Goal: Transaction & Acquisition: Purchase product/service

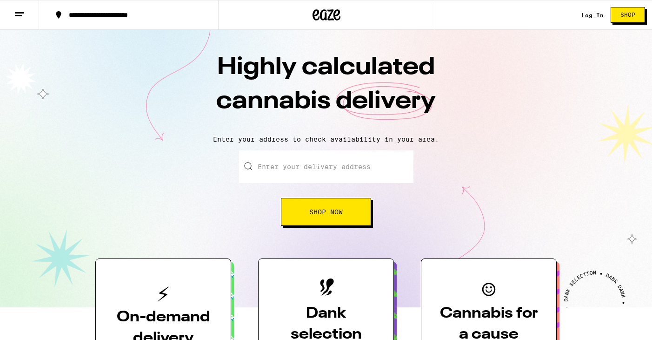
click at [299, 174] on input "Enter your delivery address" at bounding box center [326, 166] width 174 height 33
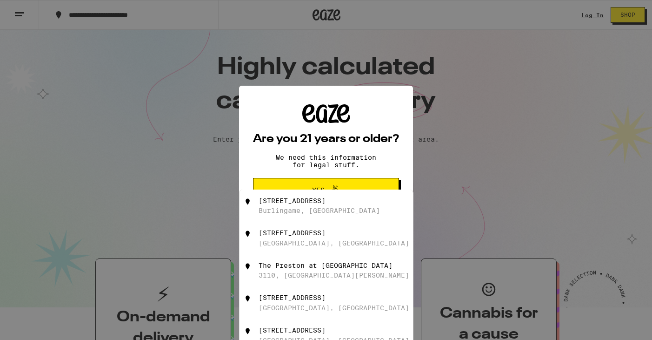
click at [466, 151] on div "Are you 21 years or older? We need this information for legal stuff. Yes No" at bounding box center [326, 170] width 652 height 340
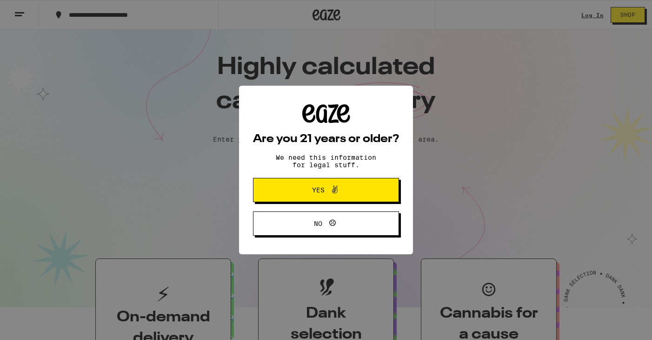
click at [361, 199] on button "Yes" at bounding box center [326, 190] width 146 height 24
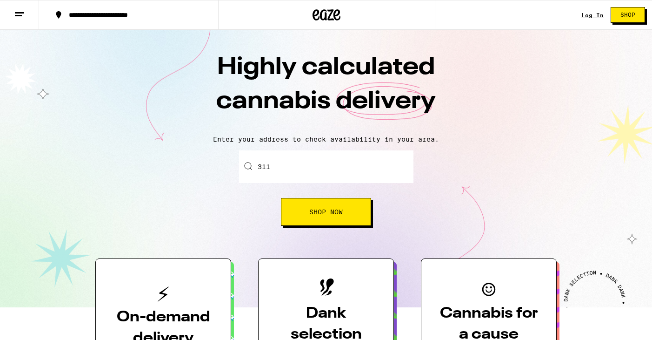
click at [330, 174] on input "311" at bounding box center [326, 166] width 174 height 33
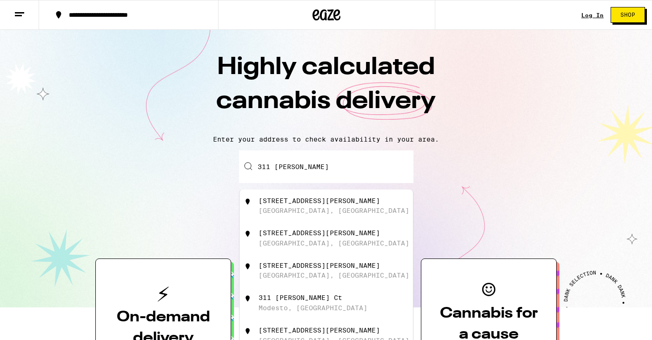
click at [271, 218] on div "[STREET_ADDRESS][PERSON_NAME]" at bounding box center [327, 205] width 174 height 33
type input "[STREET_ADDRESS][PERSON_NAME]"
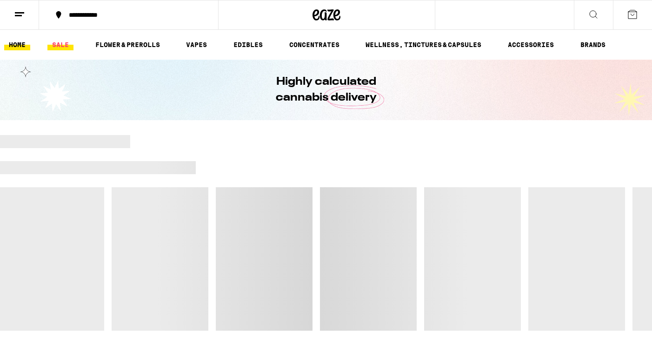
click at [69, 46] on link "SALE" at bounding box center [60, 44] width 26 height 11
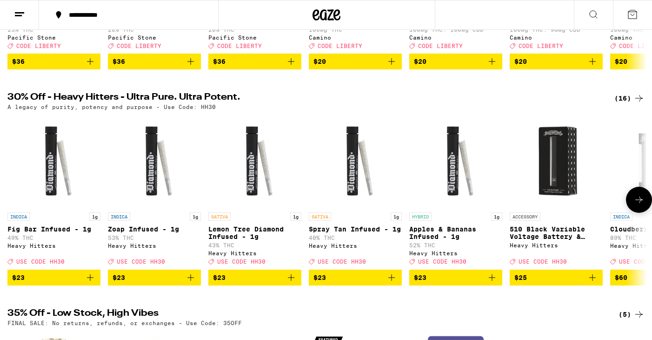
scroll to position [242, 0]
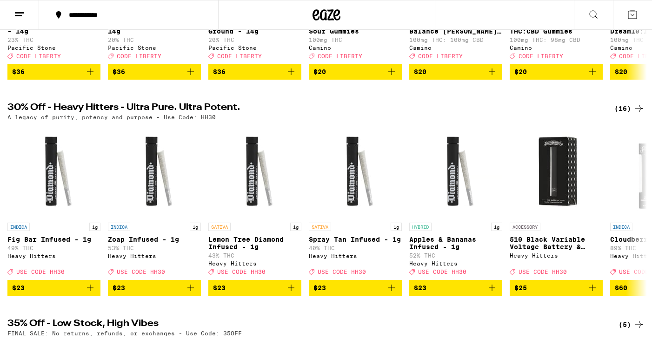
click at [629, 112] on div "(16)" at bounding box center [630, 108] width 30 height 11
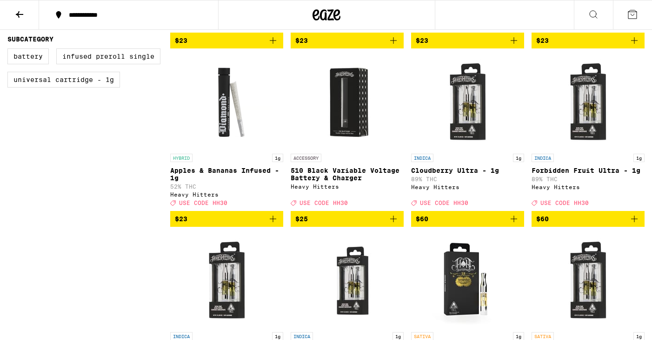
scroll to position [258, 0]
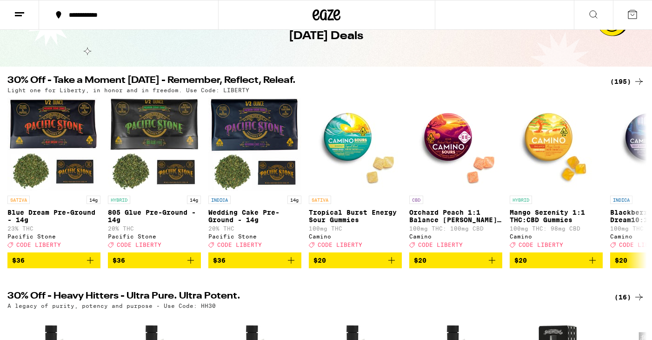
scroll to position [55, 0]
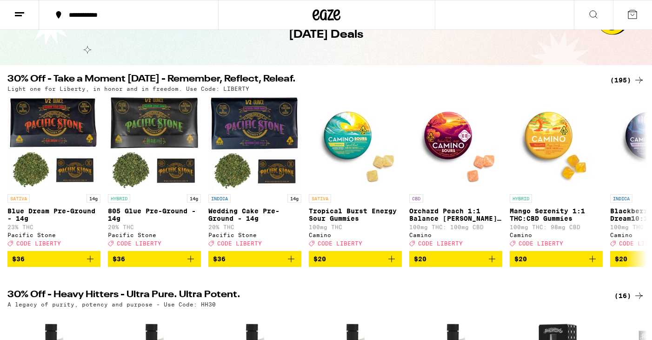
click at [631, 75] on div "(195)" at bounding box center [627, 79] width 34 height 11
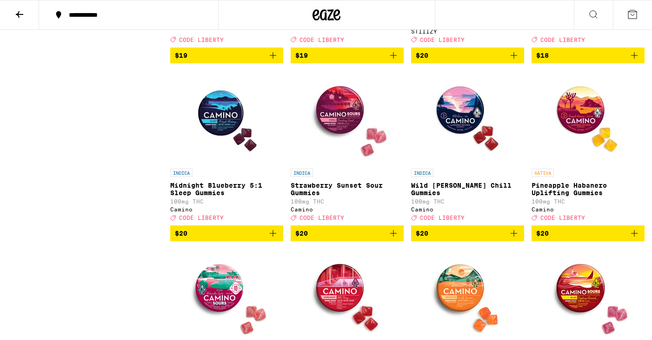
scroll to position [3117, 0]
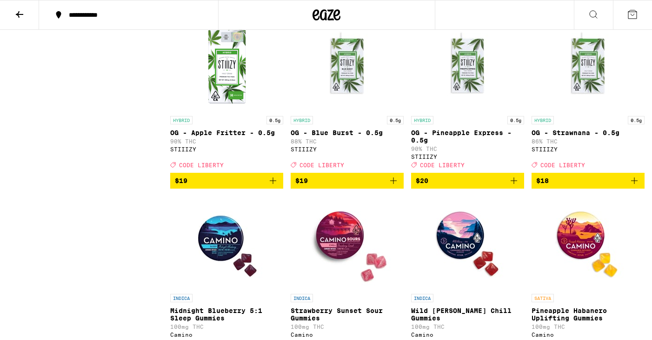
click at [581, 111] on img "Open page for OG - Strawnana - 0.5g from STIIIZY" at bounding box center [588, 64] width 93 height 93
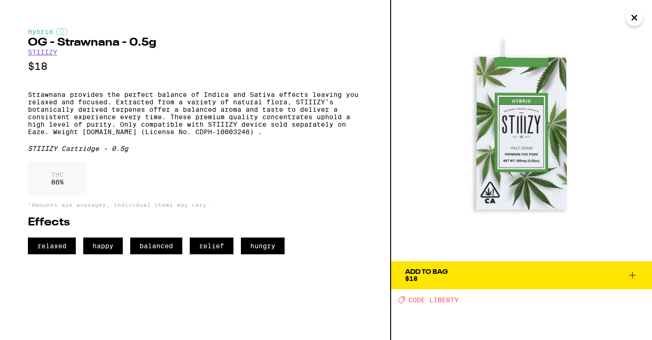
click at [635, 21] on icon "Close" at bounding box center [634, 18] width 11 height 14
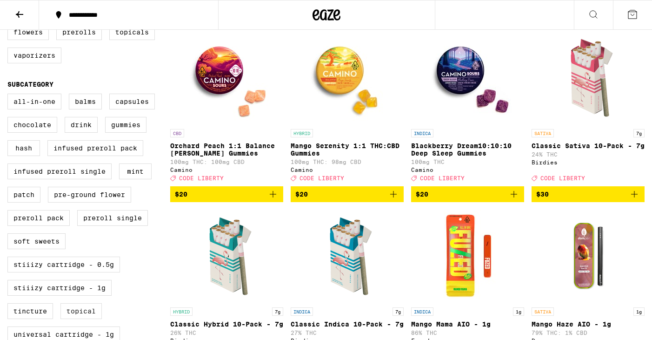
scroll to position [177, 0]
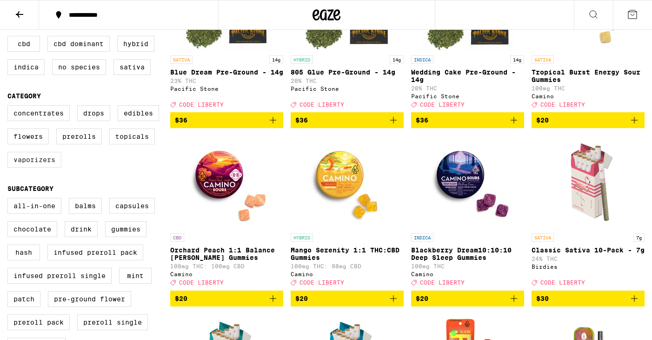
click at [38, 166] on label "Vaporizers" at bounding box center [34, 160] width 54 height 16
click at [10, 107] on input "Vaporizers" at bounding box center [9, 107] width 0 height 0
checkbox input "true"
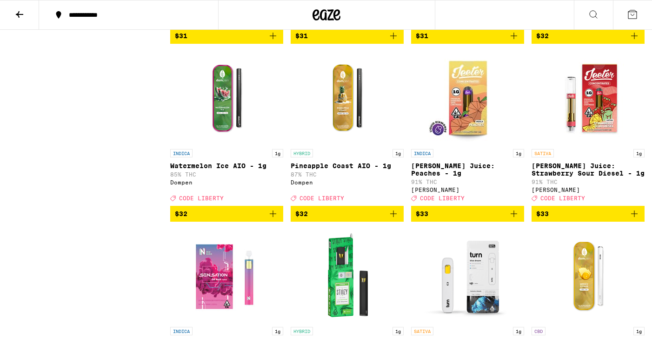
scroll to position [1302, 0]
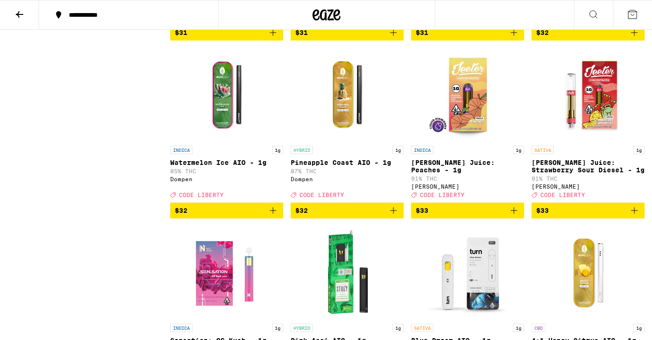
click at [344, 141] on img "Open page for Pineapple Coast AIO - 1g from Dompen" at bounding box center [347, 94] width 93 height 93
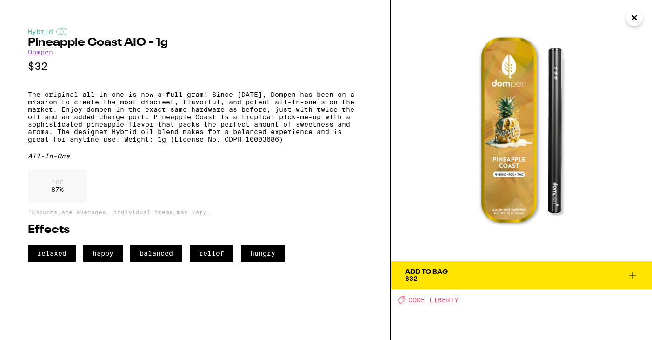
click at [489, 274] on span "Add To Bag $32" at bounding box center [521, 274] width 233 height 13
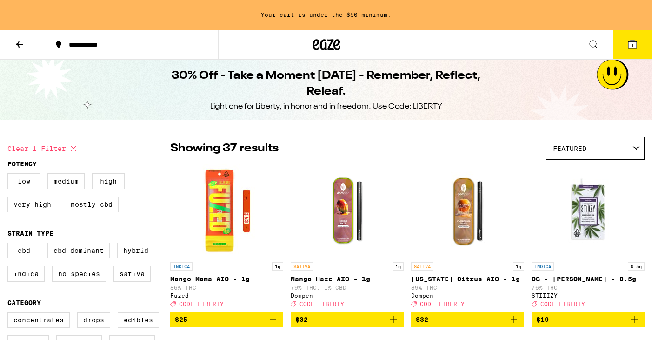
click at [635, 47] on icon at bounding box center [632, 44] width 8 height 8
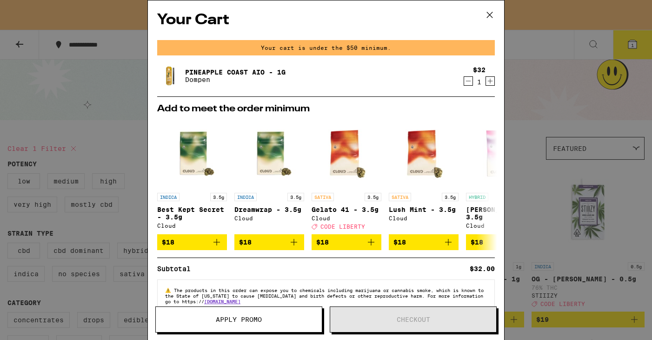
click at [259, 316] on span "Apply Promo" at bounding box center [239, 319] width 46 height 7
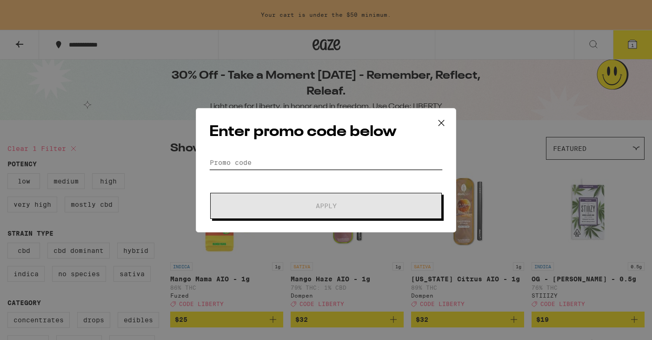
click at [247, 156] on input "Promo Code" at bounding box center [326, 162] width 234 height 14
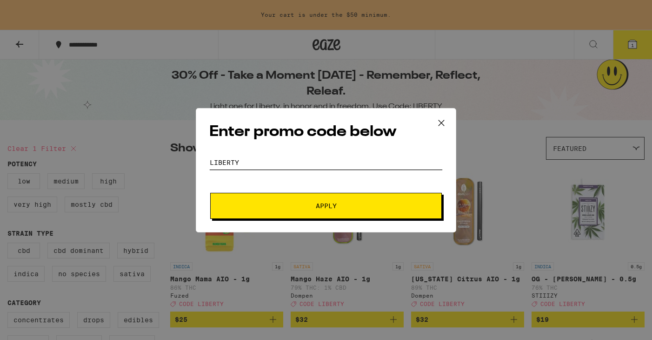
type input "liberty"
click at [253, 215] on button "Apply" at bounding box center [326, 206] width 232 height 26
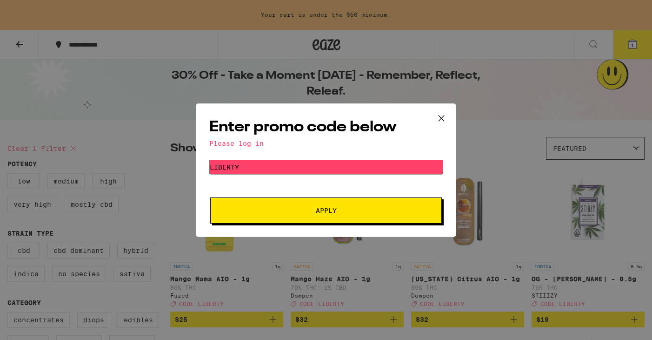
click at [314, 157] on div "Enter promo code below Please log in Promo Code liberty Apply" at bounding box center [326, 170] width 261 height 134
click at [437, 118] on icon at bounding box center [441, 118] width 14 height 14
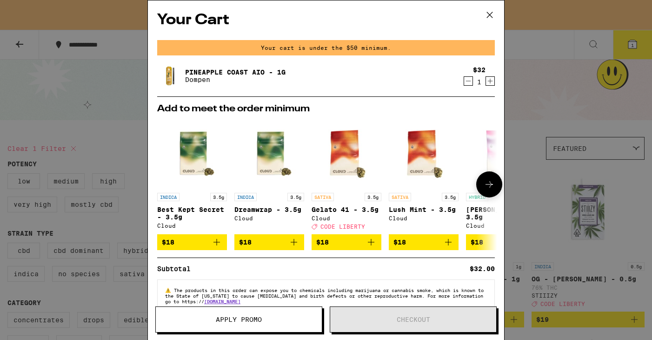
scroll to position [22, 0]
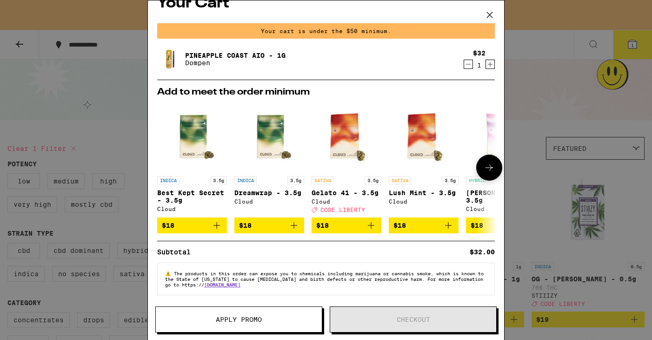
click at [483, 168] on button at bounding box center [489, 167] width 26 height 26
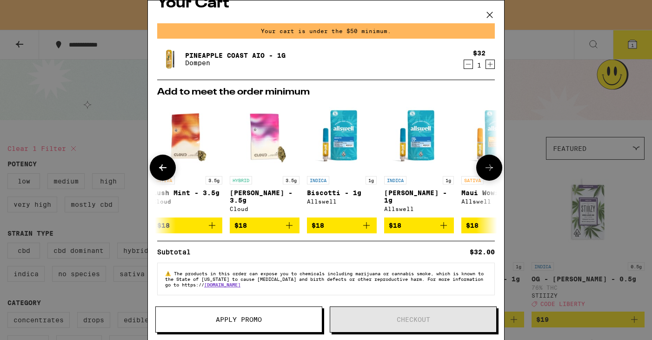
scroll to position [0, 0]
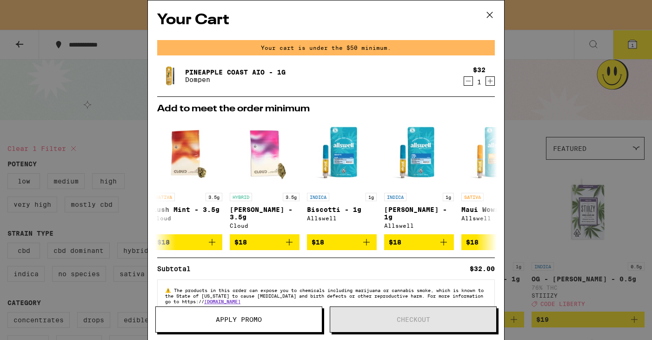
click at [490, 7] on button at bounding box center [489, 15] width 29 height 30
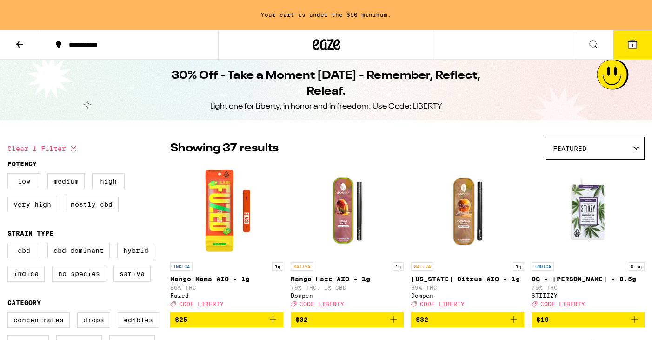
click at [629, 47] on icon at bounding box center [632, 44] width 8 height 8
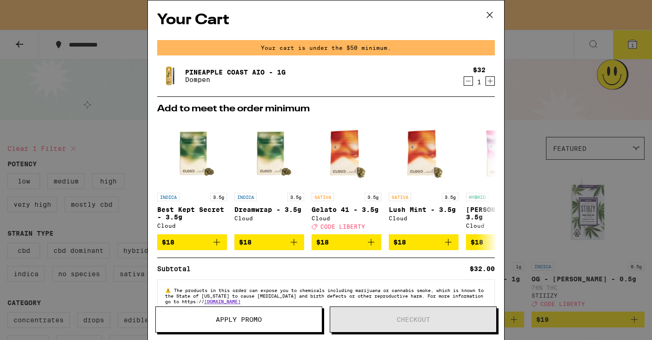
click at [559, 110] on div "Your Cart Your cart is under the $50 minimum. Pineapple Coast AIO - 1g Dompen $…" at bounding box center [326, 170] width 652 height 340
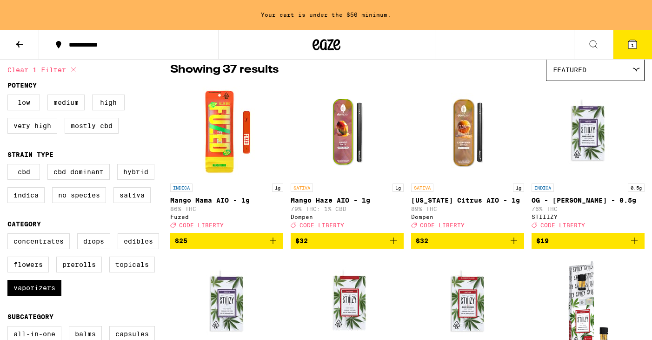
scroll to position [78, 0]
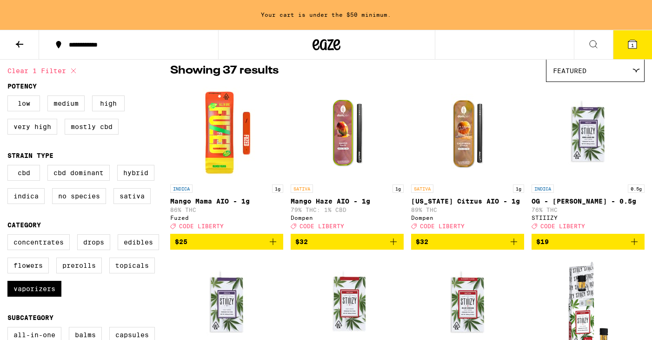
click at [227, 247] on span "$25" at bounding box center [227, 241] width 104 height 11
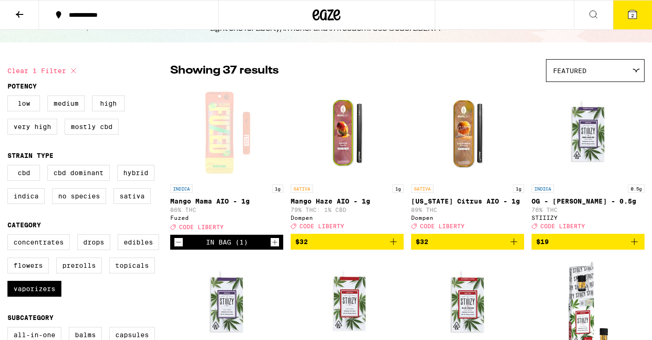
scroll to position [0, 0]
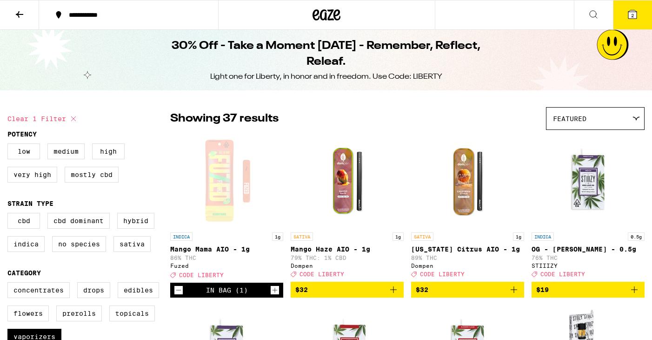
click at [623, 15] on button "2" at bounding box center [632, 14] width 39 height 29
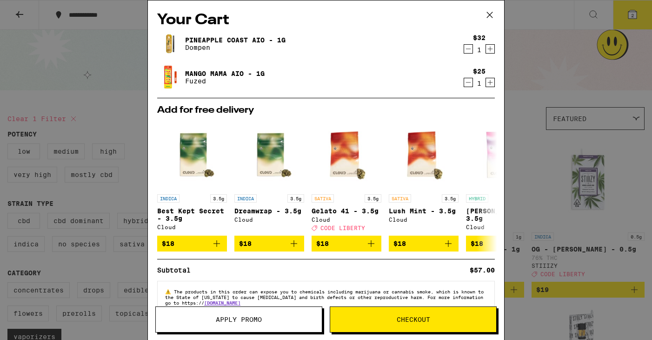
click at [384, 314] on button "Checkout" at bounding box center [413, 319] width 167 height 26
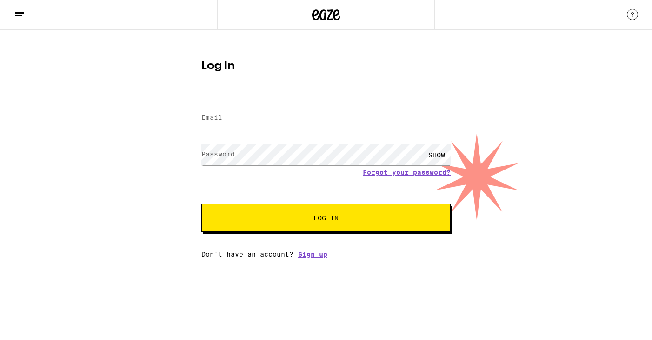
click at [321, 127] on input "Email" at bounding box center [325, 117] width 249 height 21
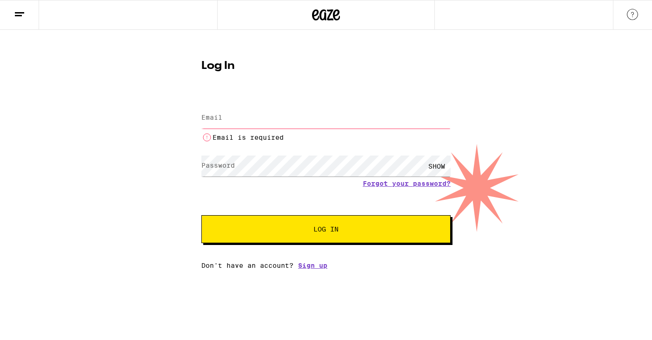
type input "[PERSON_NAME][EMAIL_ADDRESS][DOMAIN_NAME]"
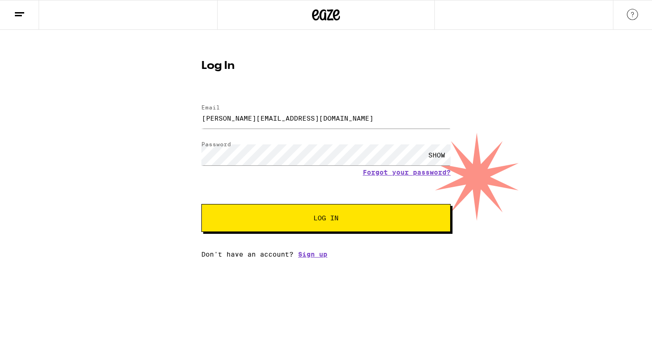
click at [310, 217] on span "Log In" at bounding box center [326, 217] width 174 height 7
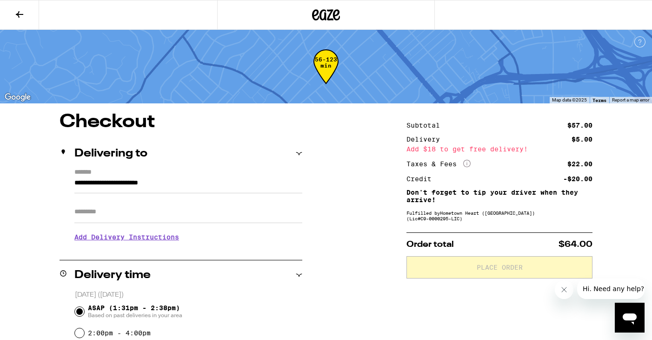
click at [24, 13] on icon at bounding box center [19, 14] width 11 height 11
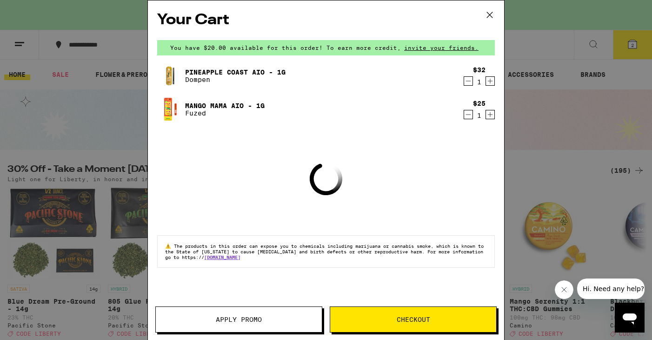
click at [230, 321] on span "Apply Promo" at bounding box center [239, 319] width 46 height 7
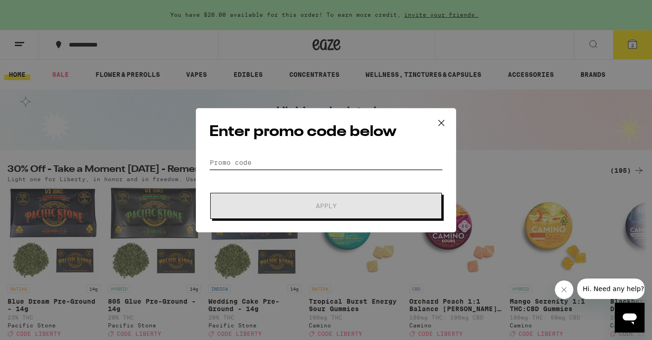
click at [269, 159] on input "Promo Code" at bounding box center [326, 162] width 234 height 14
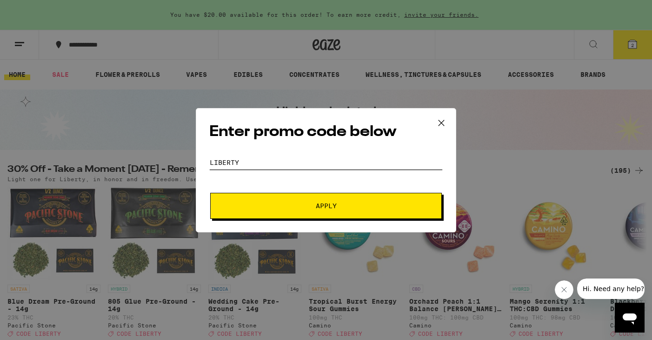
type input "liberty"
click at [270, 201] on button "Apply" at bounding box center [326, 206] width 232 height 26
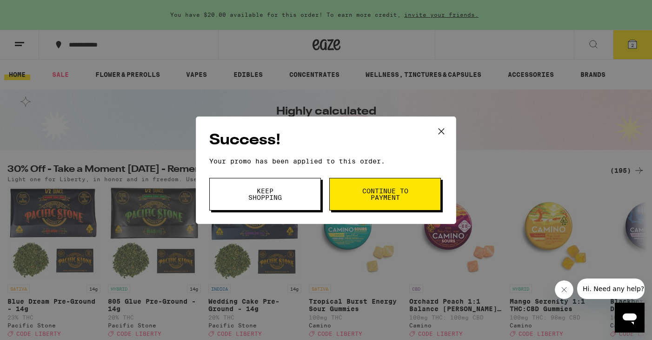
click at [382, 200] on span "Continue to payment" at bounding box center [384, 193] width 47 height 13
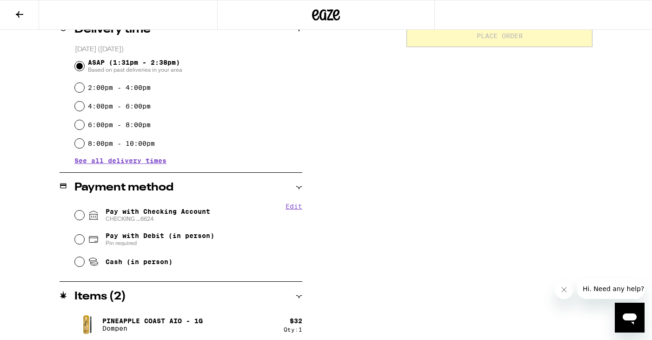
scroll to position [284, 0]
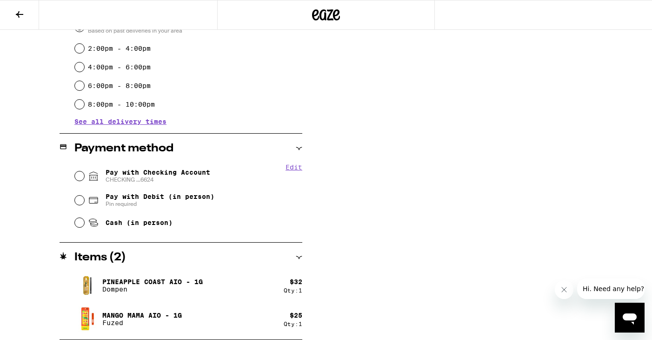
click at [182, 182] on span "CHECKING ...6624" at bounding box center [158, 179] width 105 height 7
click at [84, 180] on input "Pay with Checking Account CHECKING ...6624" at bounding box center [79, 175] width 9 height 9
radio input "true"
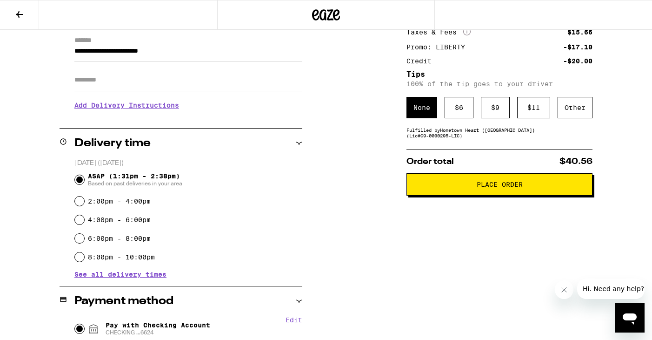
scroll to position [129, 0]
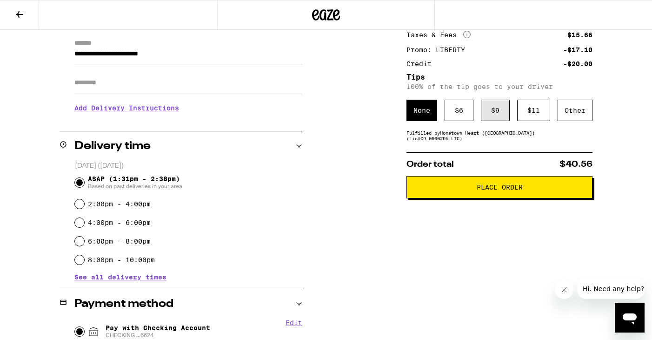
click at [497, 111] on div "$ 9" at bounding box center [495, 110] width 29 height 21
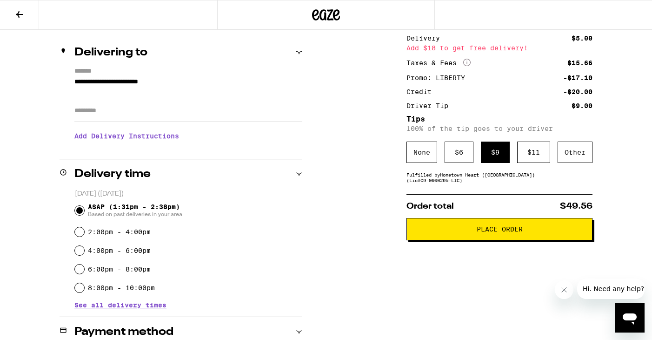
scroll to position [107, 0]
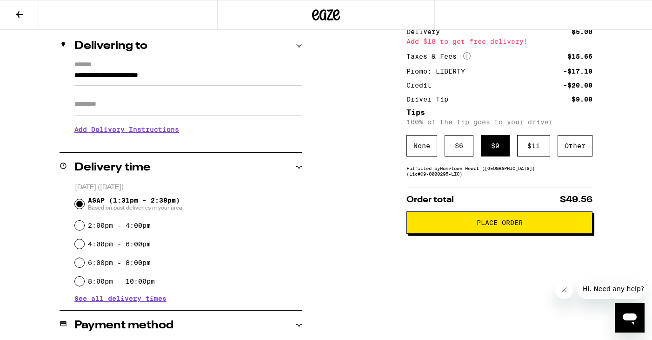
click at [487, 225] on span "Place Order" at bounding box center [500, 222] width 46 height 7
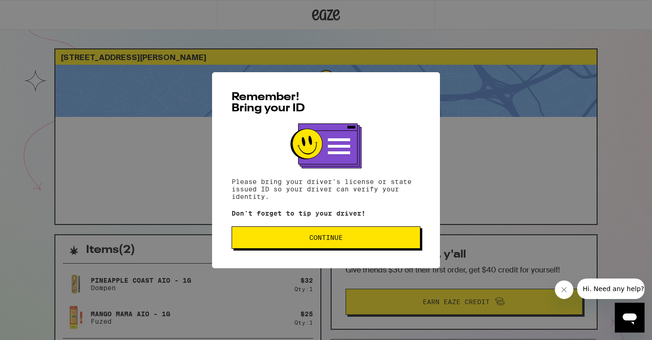
click at [317, 248] on button "Continue" at bounding box center [326, 237] width 189 height 22
